Goal: Complete application form

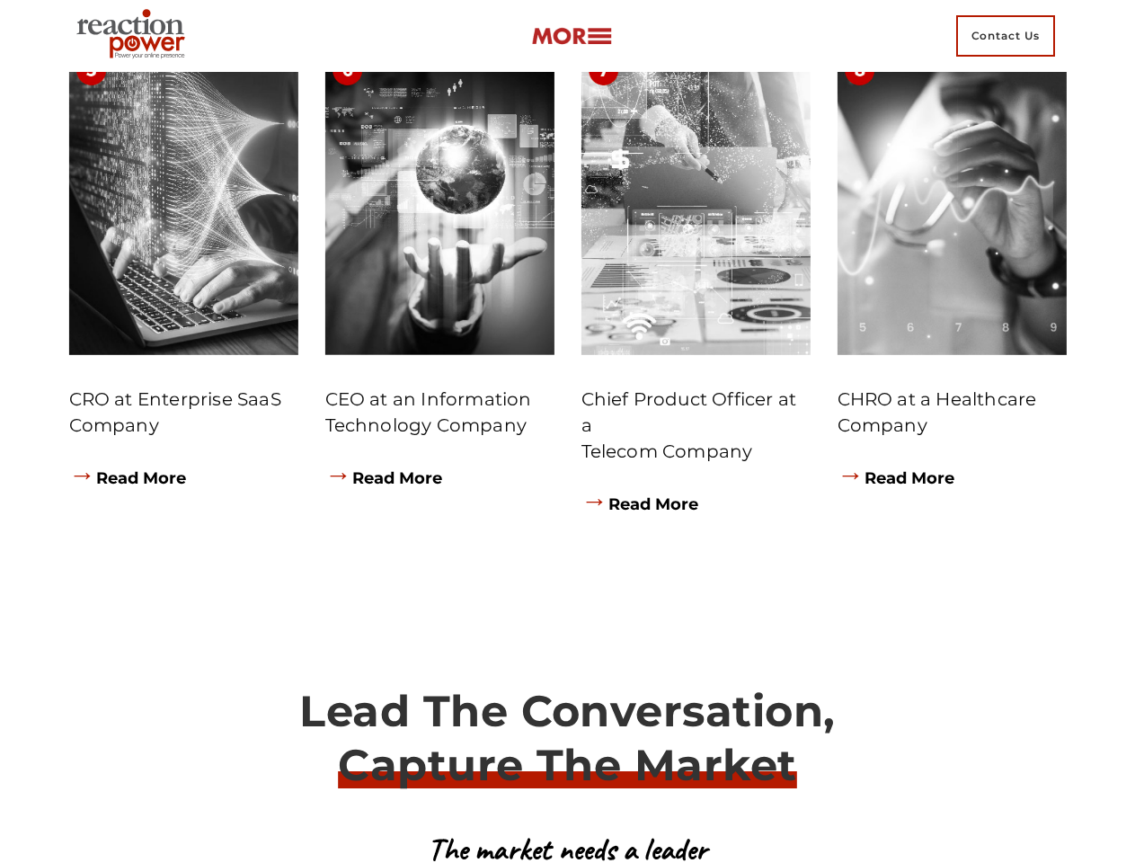
scroll to position [11359, 0]
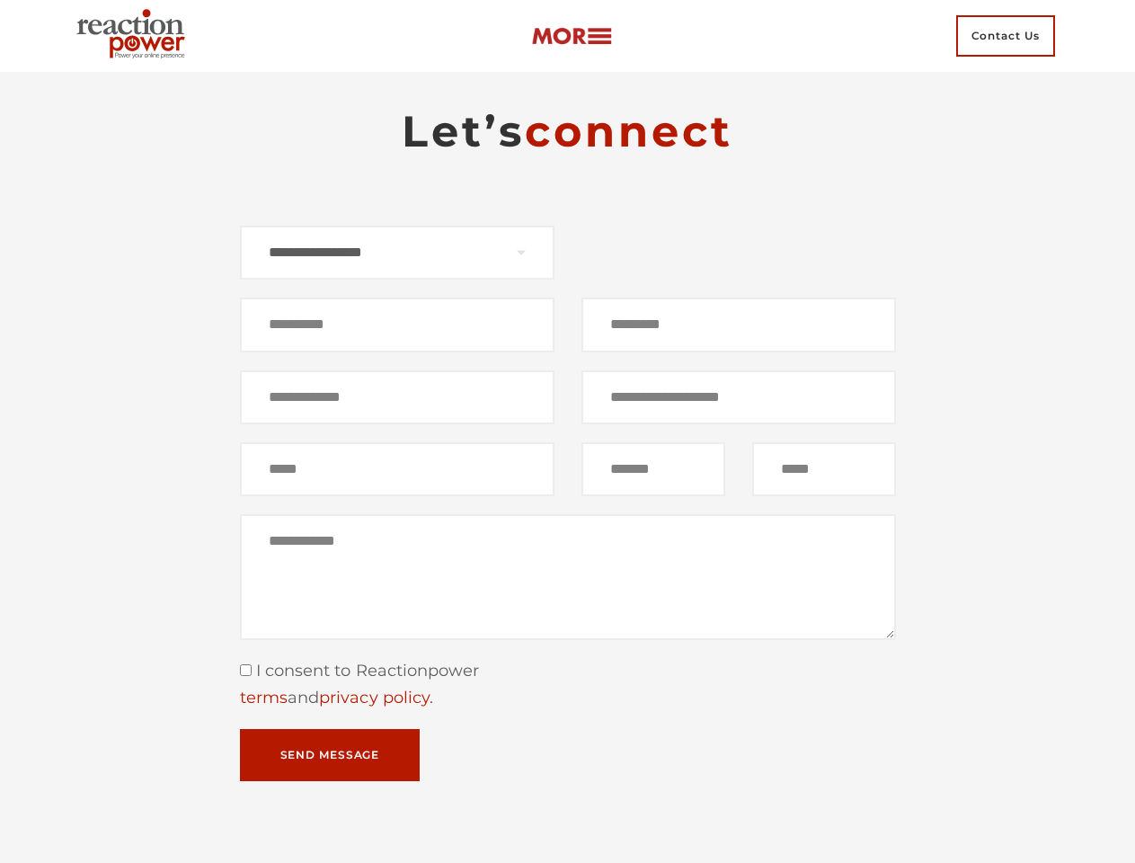
click at [568, 351] on div "Contact form" at bounding box center [738, 324] width 341 height 54
click at [397, 279] on select "**********" at bounding box center [397, 253] width 315 height 54
click at [397, 351] on input "Contact form" at bounding box center [397, 324] width 315 height 54
click at [739, 351] on input "Contact form" at bounding box center [738, 324] width 315 height 54
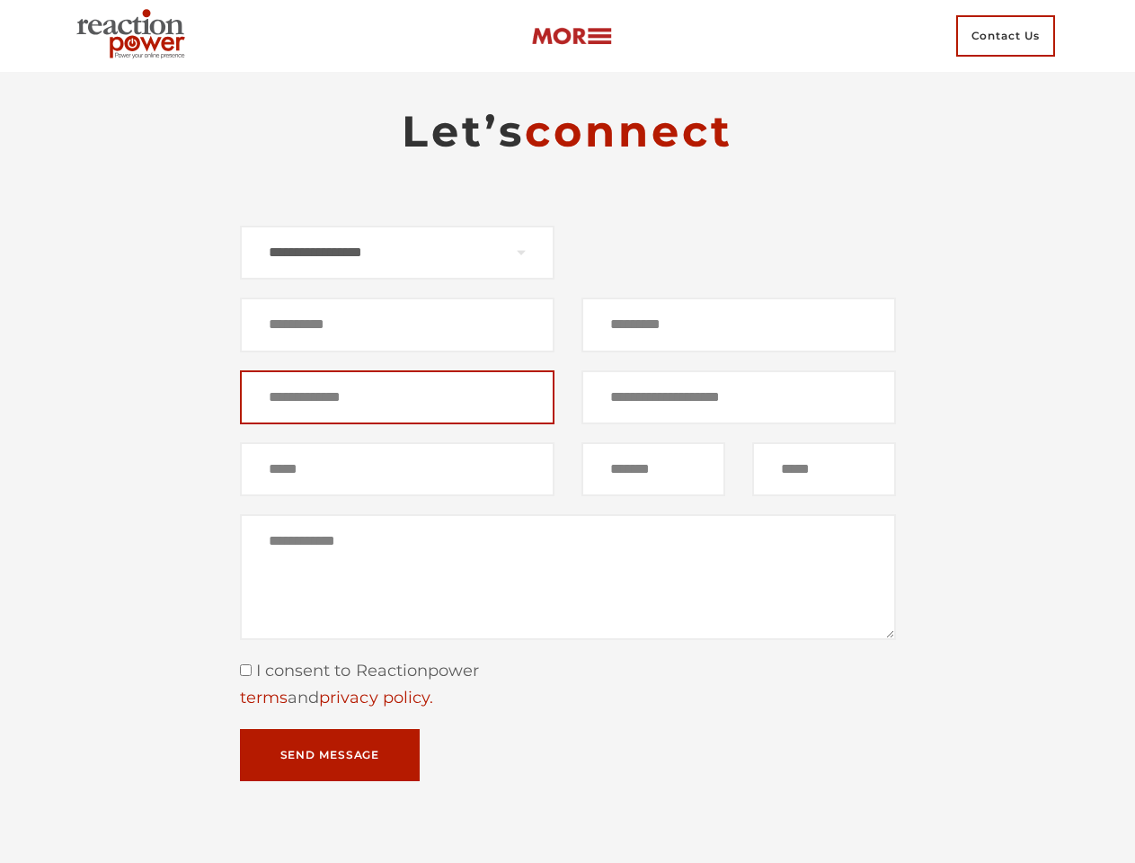
click at [397, 424] on input "Contact form" at bounding box center [397, 397] width 315 height 54
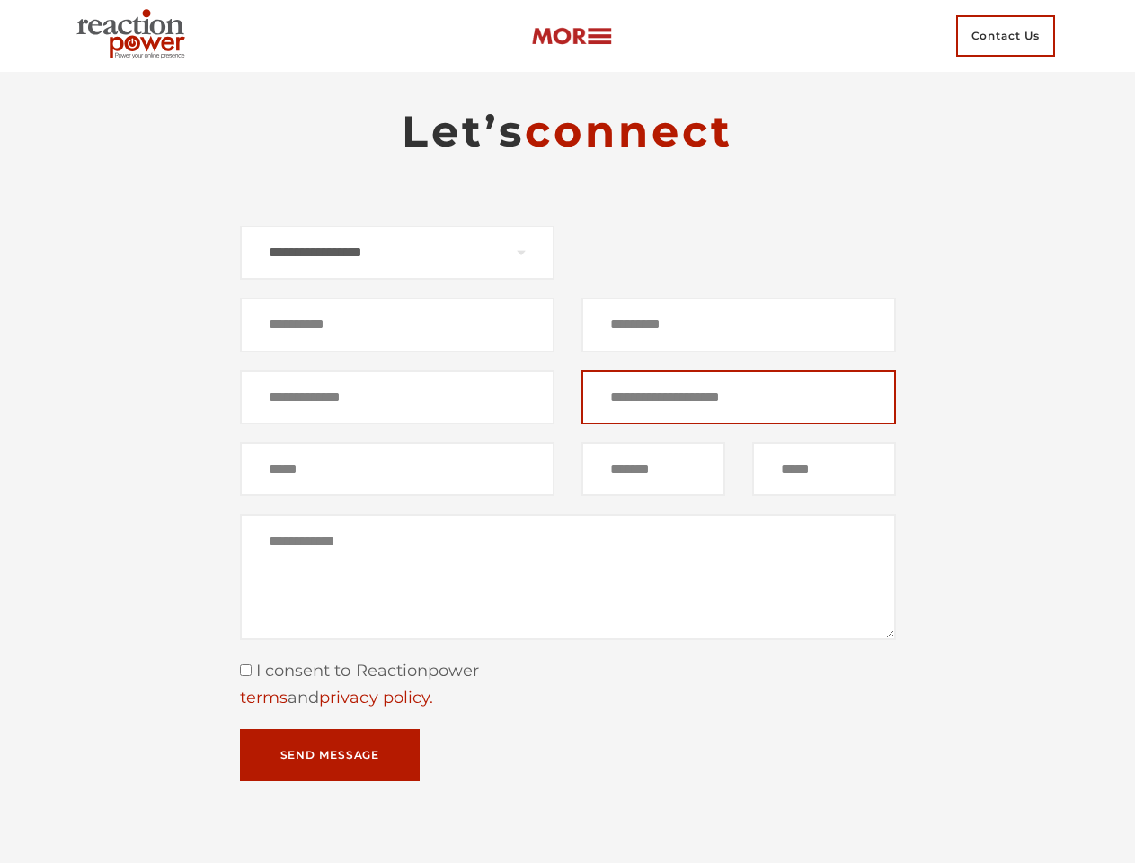
click at [739, 424] on input "Contact form" at bounding box center [738, 397] width 315 height 54
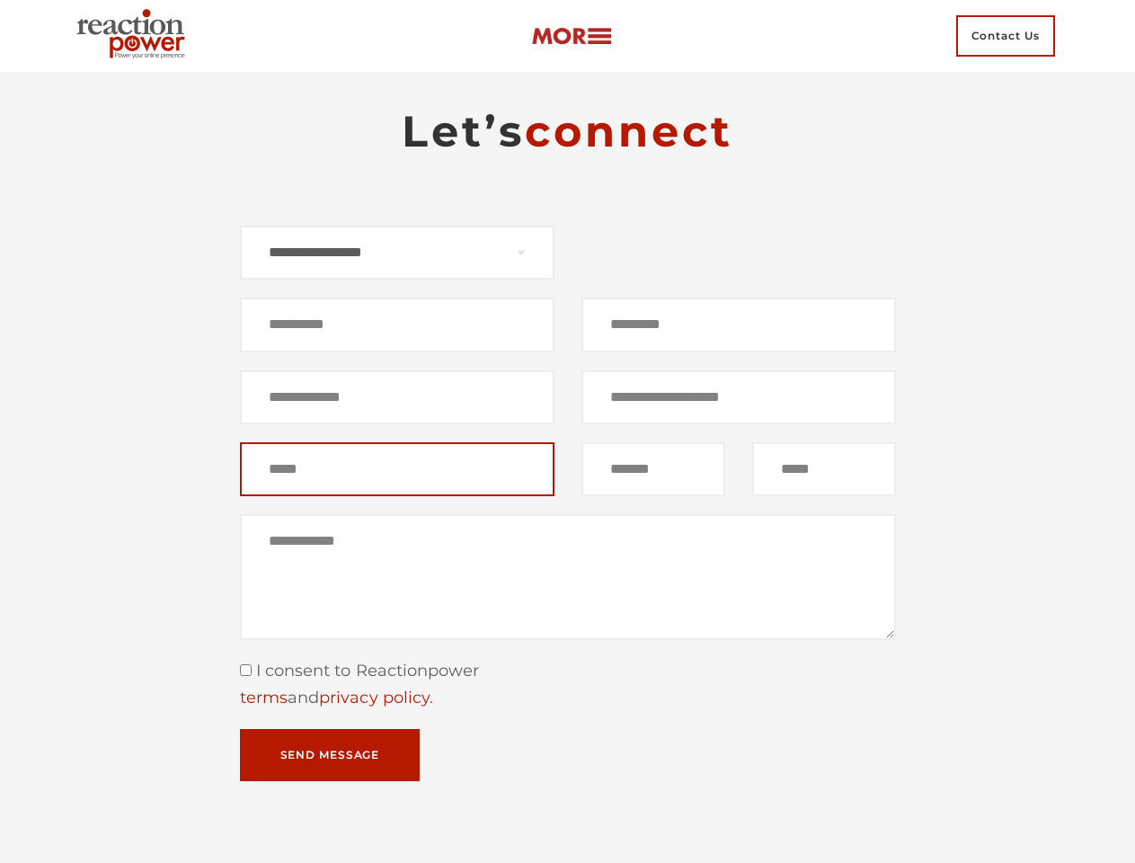
click at [397, 496] on input "Contact form" at bounding box center [397, 469] width 315 height 54
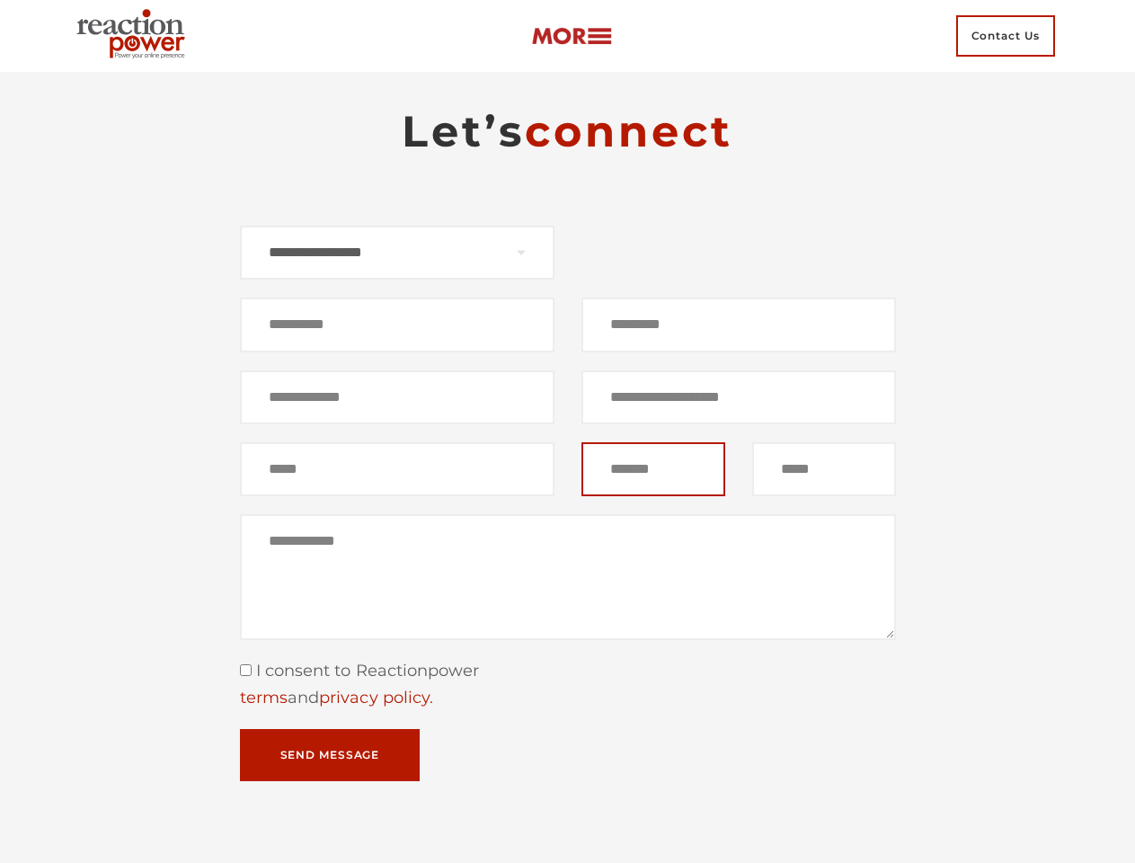
click at [653, 496] on input "Contact form" at bounding box center [653, 469] width 144 height 54
click at [824, 496] on input "Contact form" at bounding box center [824, 469] width 144 height 54
